Goal: Find contact information: Find contact information

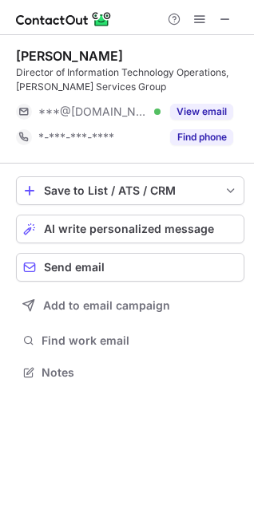
scroll to position [361, 254]
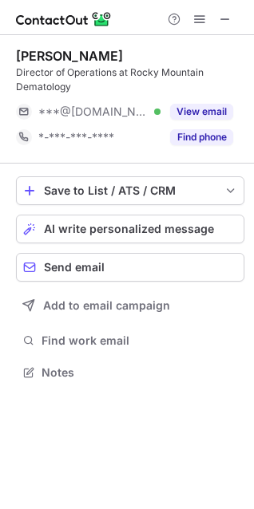
scroll to position [361, 254]
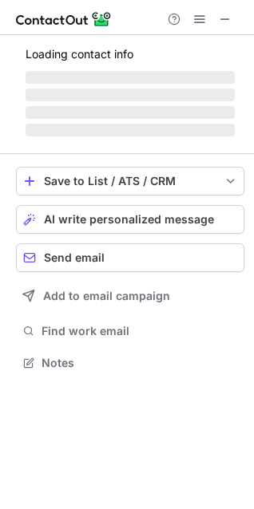
scroll to position [347, 254]
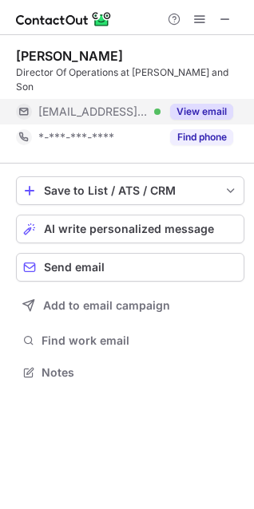
click at [217, 104] on button "View email" at bounding box center [201, 112] width 63 height 16
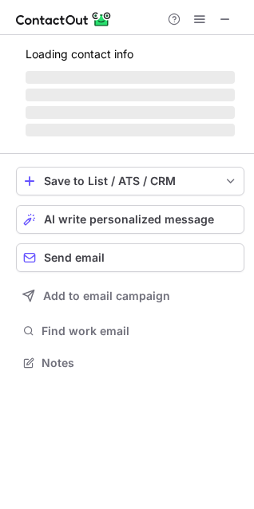
scroll to position [372, 254]
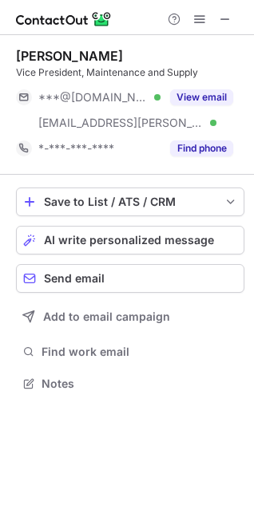
scroll to position [372, 254]
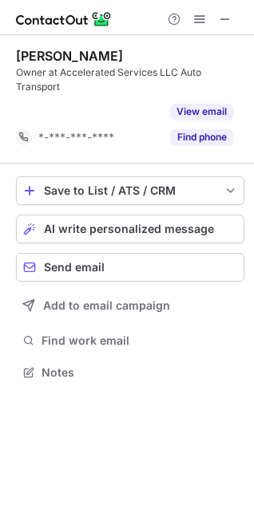
scroll to position [336, 254]
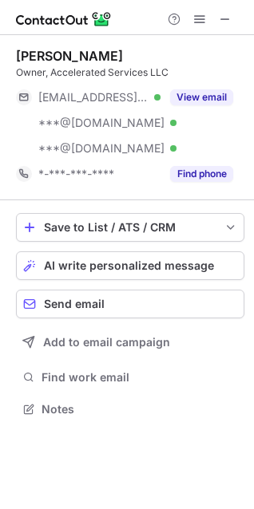
scroll to position [398, 254]
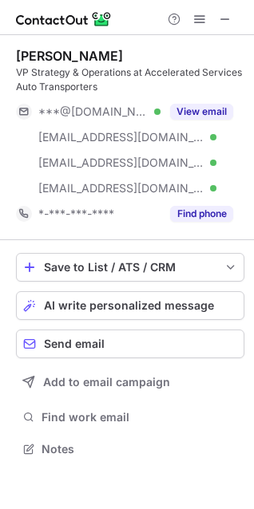
scroll to position [438, 254]
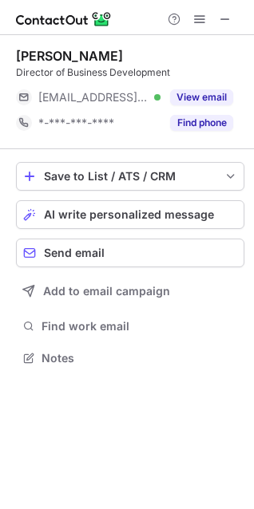
scroll to position [347, 254]
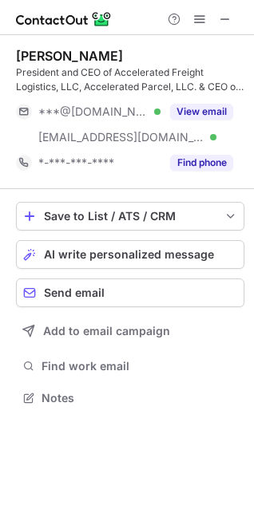
scroll to position [387, 254]
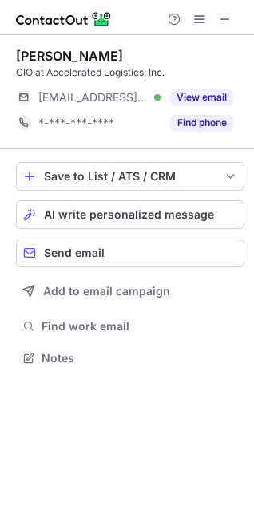
scroll to position [347, 254]
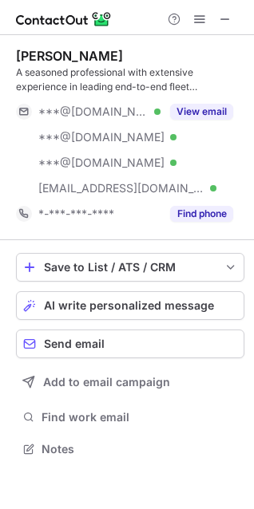
scroll to position [438, 254]
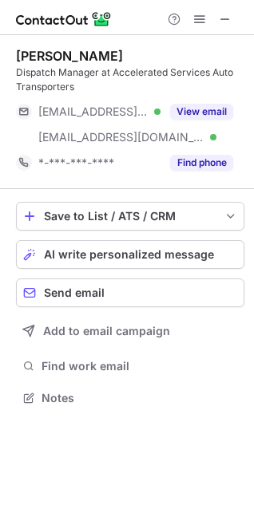
scroll to position [387, 254]
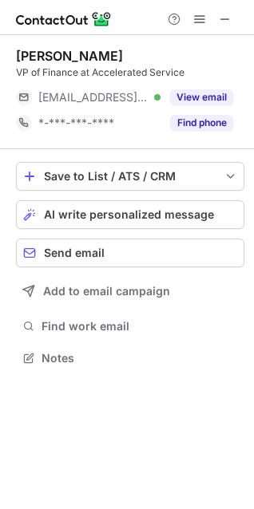
scroll to position [347, 254]
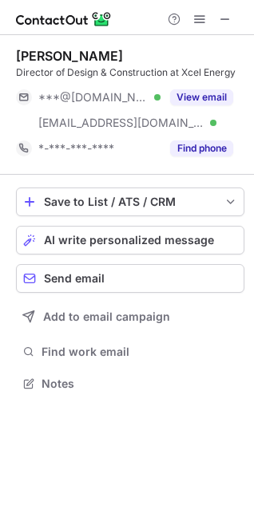
scroll to position [372, 254]
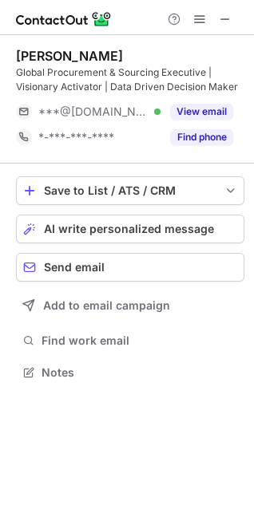
scroll to position [361, 254]
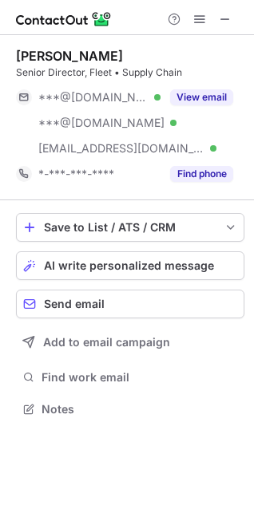
scroll to position [398, 254]
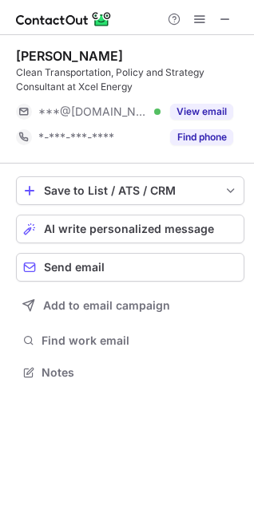
scroll to position [361, 254]
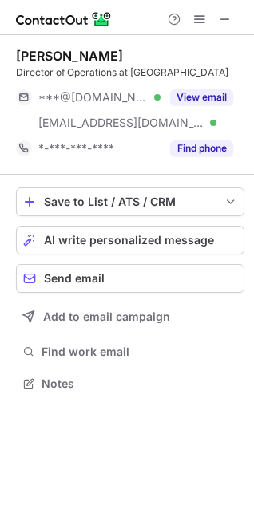
scroll to position [372, 254]
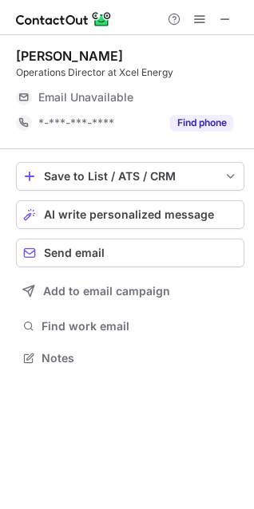
scroll to position [347, 254]
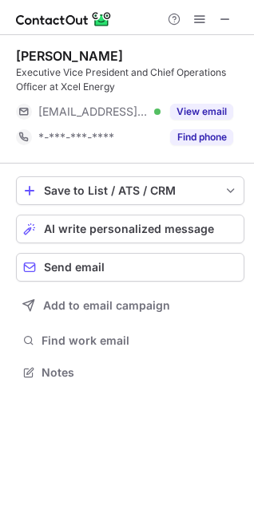
scroll to position [361, 254]
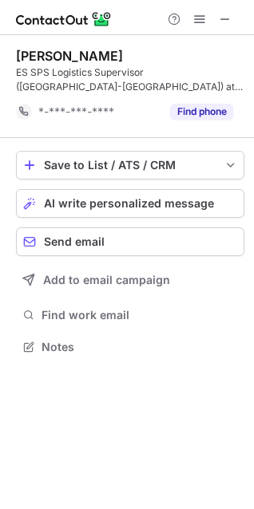
scroll to position [336, 254]
